Goal: Task Accomplishment & Management: Use online tool/utility

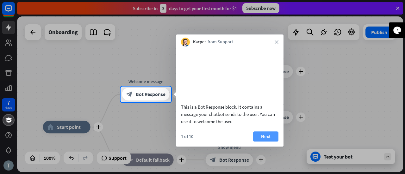
click at [259, 142] on button "Next" at bounding box center [265, 137] width 25 height 10
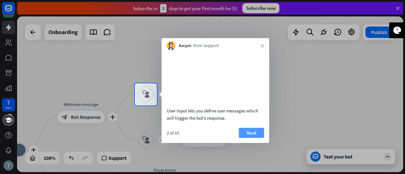
click at [255, 138] on button "Next" at bounding box center [251, 133] width 25 height 10
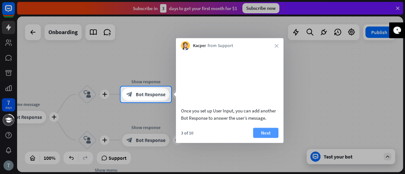
click at [264, 138] on button "Next" at bounding box center [265, 133] width 25 height 10
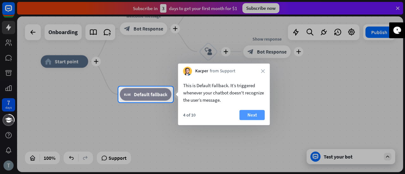
click at [250, 116] on button "Next" at bounding box center [252, 115] width 25 height 10
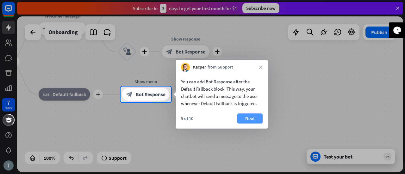
click at [252, 117] on button "Next" at bounding box center [249, 119] width 25 height 10
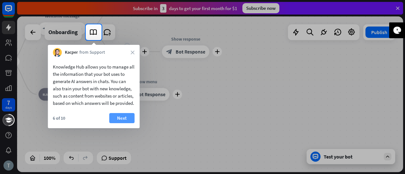
click at [121, 123] on button "Next" at bounding box center [121, 118] width 25 height 10
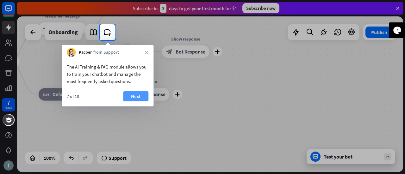
click at [129, 97] on button "Next" at bounding box center [135, 97] width 25 height 10
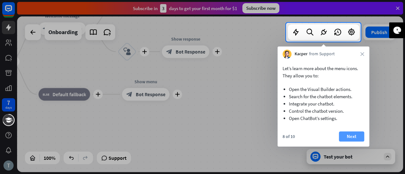
click at [346, 136] on button "Next" at bounding box center [351, 137] width 25 height 10
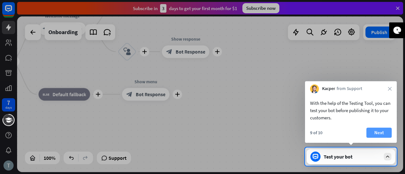
click at [379, 134] on button "Next" at bounding box center [379, 133] width 25 height 10
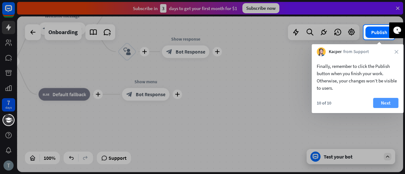
click at [384, 104] on button "Next" at bounding box center [385, 103] width 25 height 10
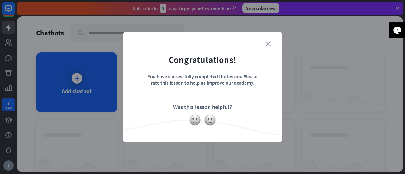
click at [267, 45] on icon "close" at bounding box center [268, 43] width 5 height 5
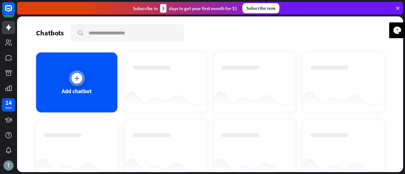
click at [86, 87] on div "Add chatbot" at bounding box center [76, 83] width 81 height 60
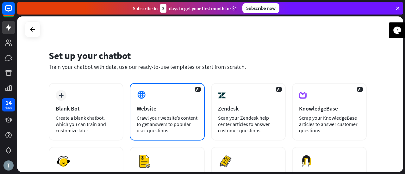
click at [172, 109] on div "Website" at bounding box center [167, 108] width 61 height 7
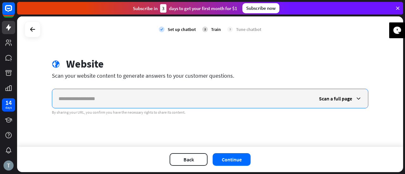
paste input "**********"
type input "**********"
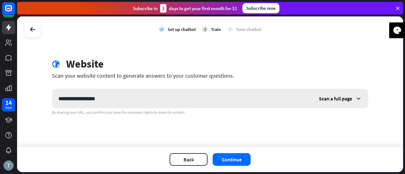
click at [334, 100] on span "Scan a full page" at bounding box center [335, 99] width 33 height 6
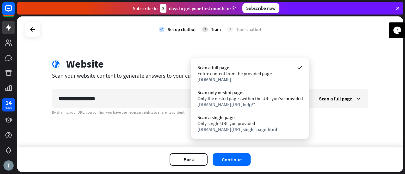
click at [352, 61] on div "globe Website" at bounding box center [210, 65] width 317 height 15
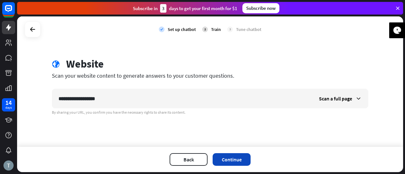
click at [225, 159] on button "Continue" at bounding box center [232, 160] width 38 height 13
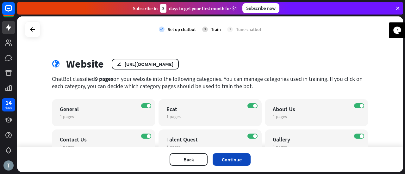
click at [237, 156] on button "Continue" at bounding box center [232, 160] width 38 height 13
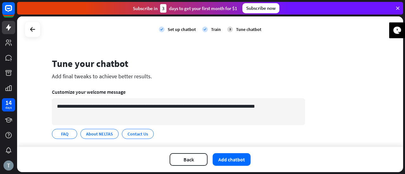
click at [173, 31] on div "Set up chatbot" at bounding box center [182, 30] width 28 height 6
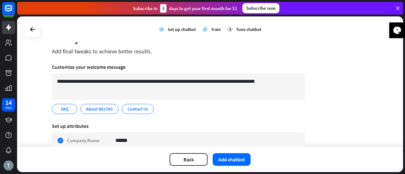
scroll to position [25, 0]
click at [87, 111] on span "About NELTAS" at bounding box center [99, 109] width 28 height 7
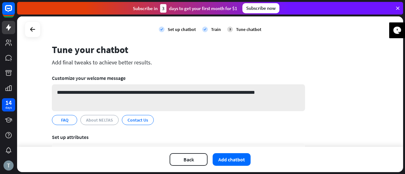
scroll to position [0, 0]
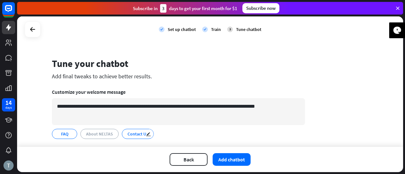
click at [134, 136] on span "Contact Us" at bounding box center [138, 134] width 22 height 7
click at [65, 137] on span "FAQ" at bounding box center [64, 134] width 9 height 7
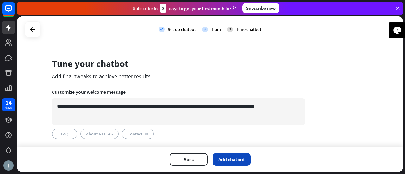
click at [232, 162] on button "Add chatbot" at bounding box center [232, 160] width 38 height 13
